Goal: Transaction & Acquisition: Purchase product/service

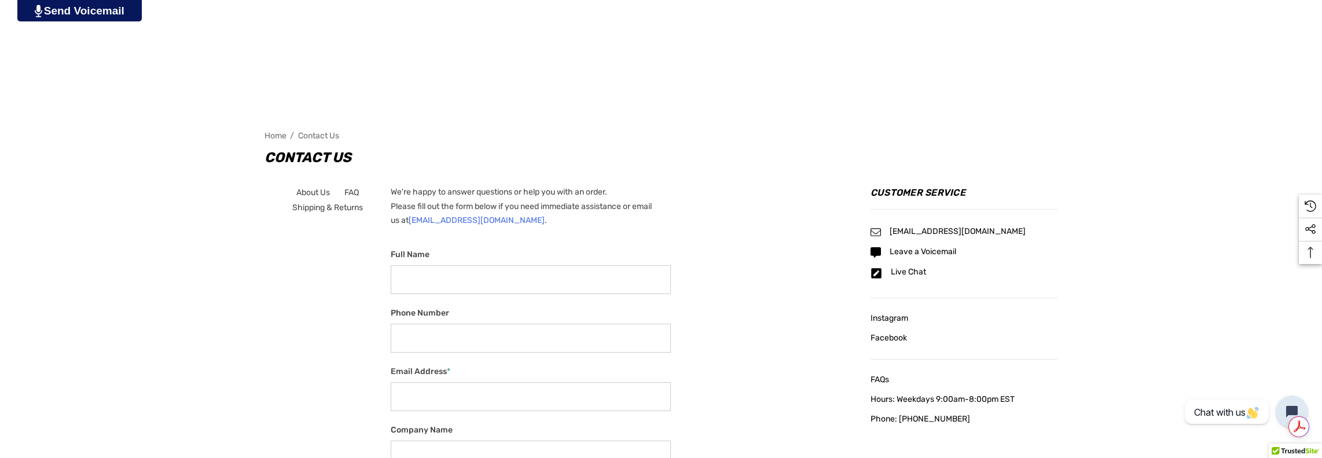
scroll to position [289, 0]
click at [274, 132] on span "Home" at bounding box center [275, 135] width 22 height 10
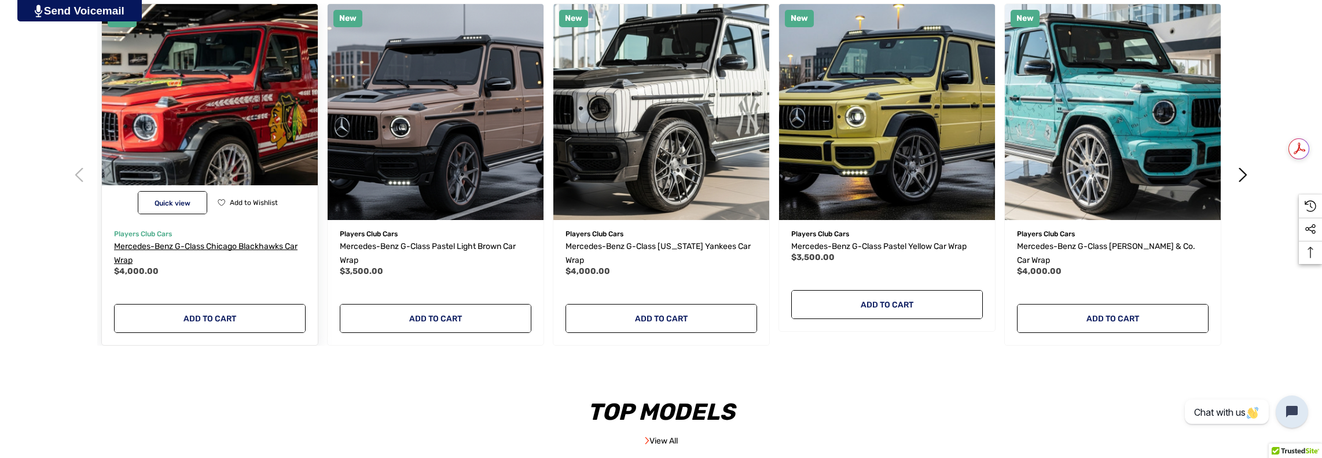
click at [196, 250] on span "Mercedes-Benz G-Class Chicago Blackhawks Car Wrap" at bounding box center [205, 253] width 183 height 24
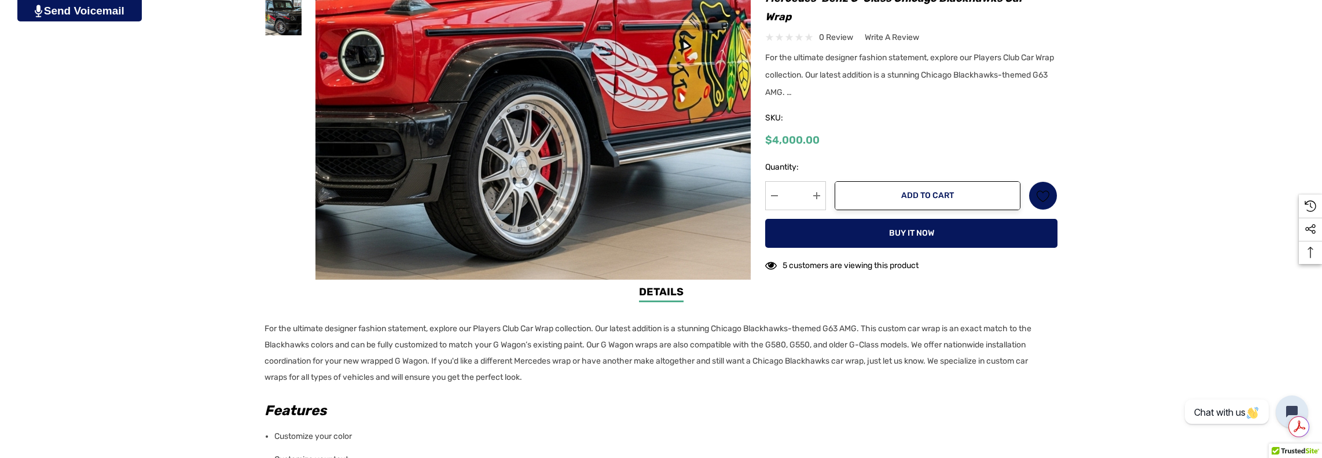
scroll to position [405, 0]
